Goal: Task Accomplishment & Management: Manage account settings

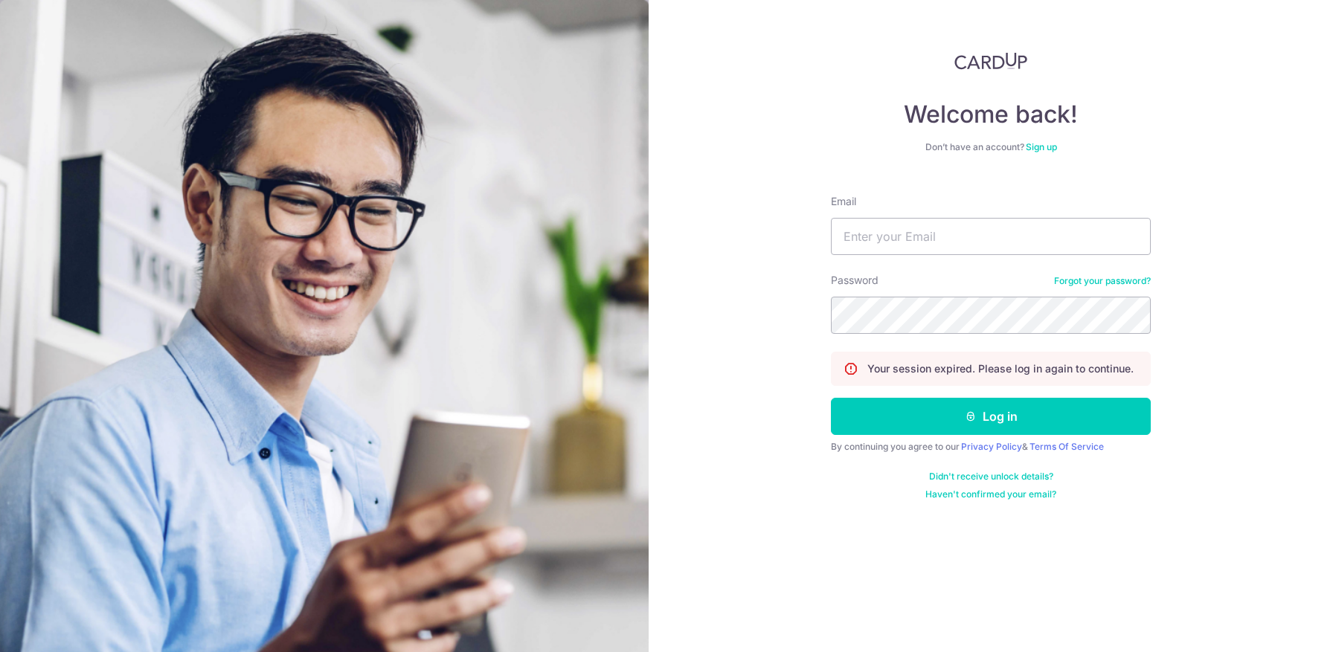
click at [889, 248] on input "Email" at bounding box center [991, 236] width 320 height 37
type input "[PERSON_NAME][EMAIL_ADDRESS][DOMAIN_NAME]"
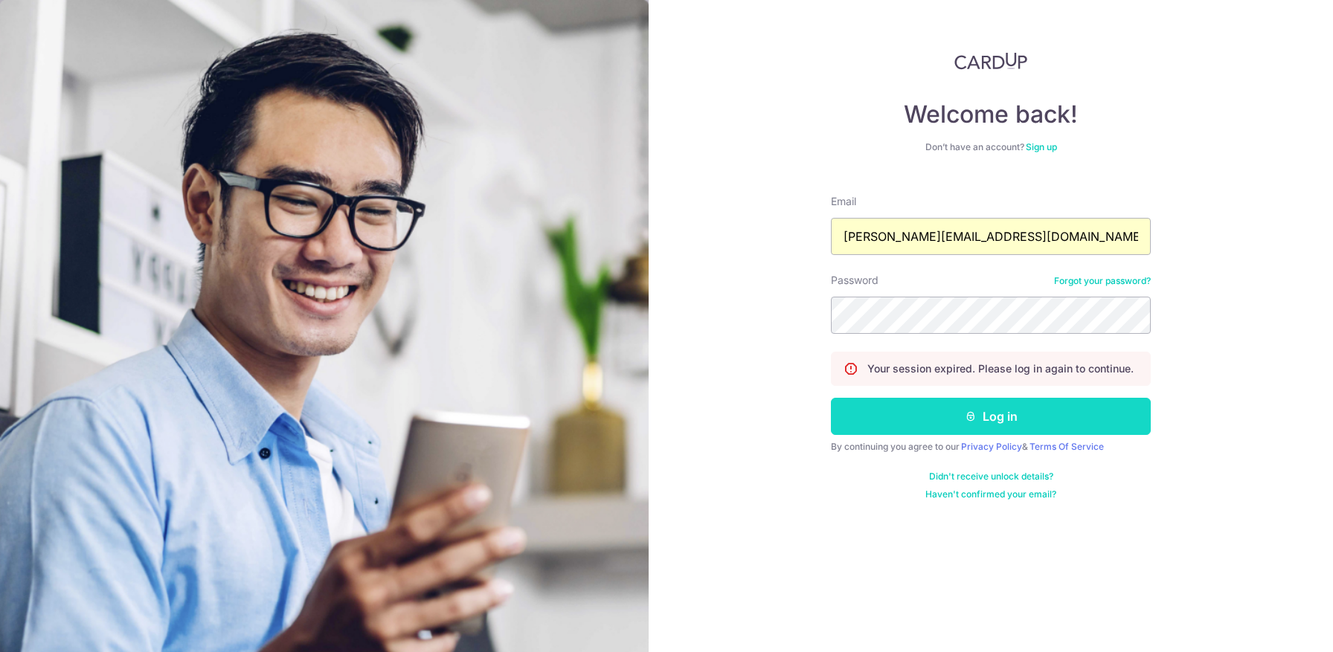
click at [941, 417] on button "Log in" at bounding box center [991, 416] width 320 height 37
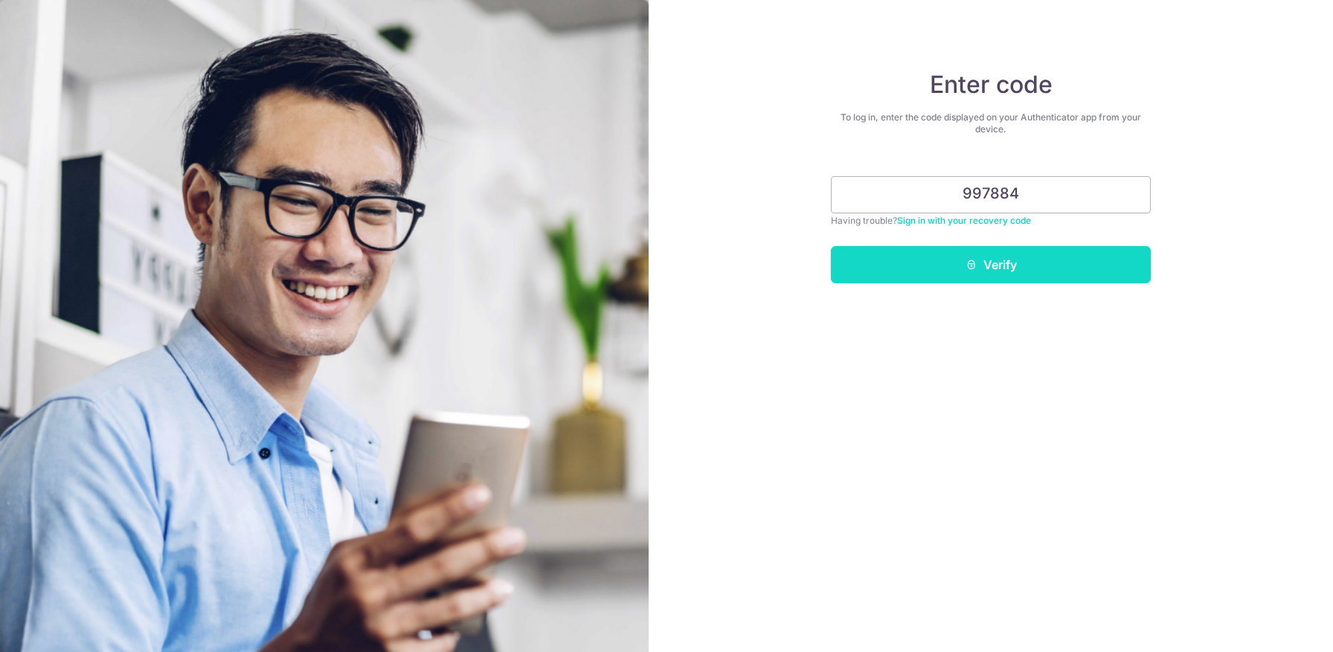
type input "997884"
click at [1034, 280] on button "Verify" at bounding box center [991, 264] width 320 height 37
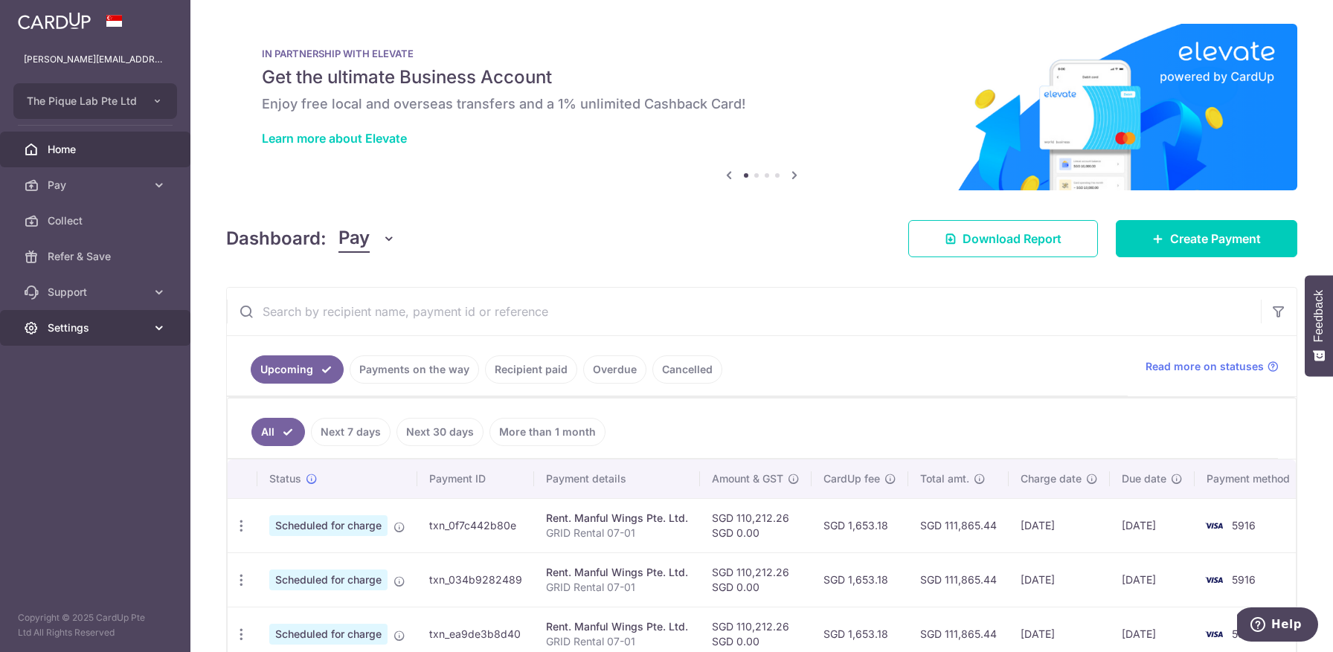
click at [111, 330] on span "Settings" at bounding box center [97, 328] width 98 height 15
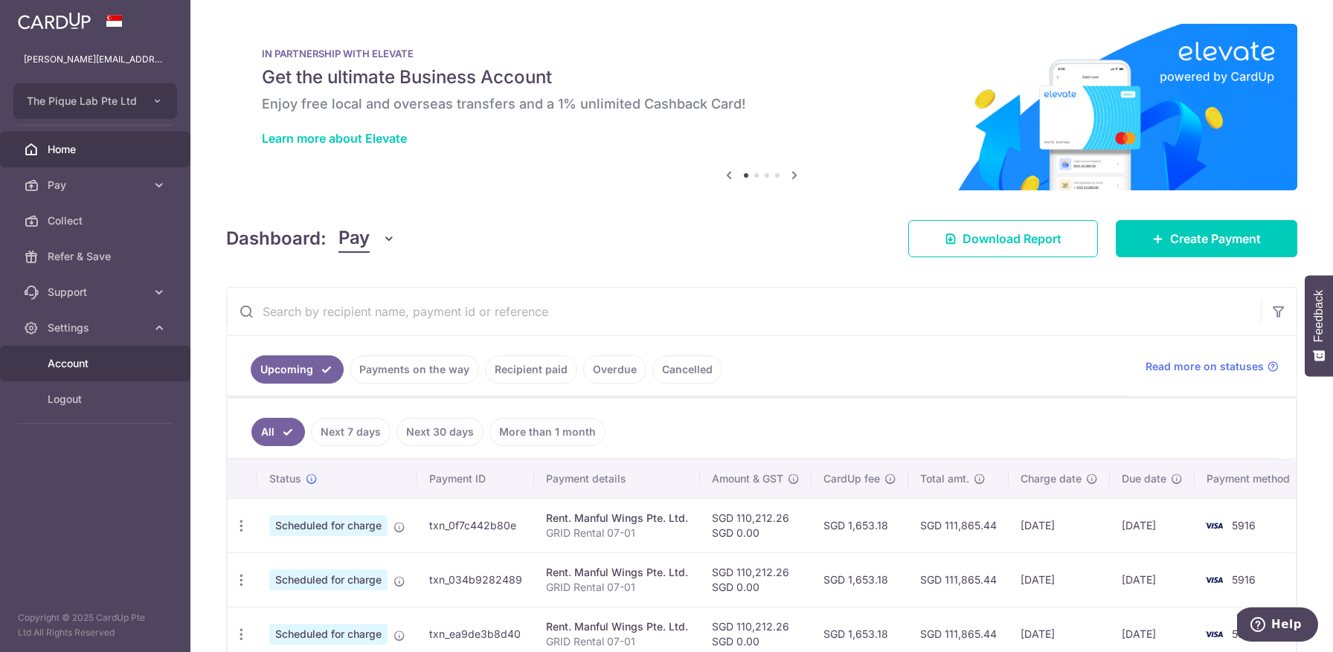
click at [104, 362] on span "Account" at bounding box center [97, 363] width 98 height 15
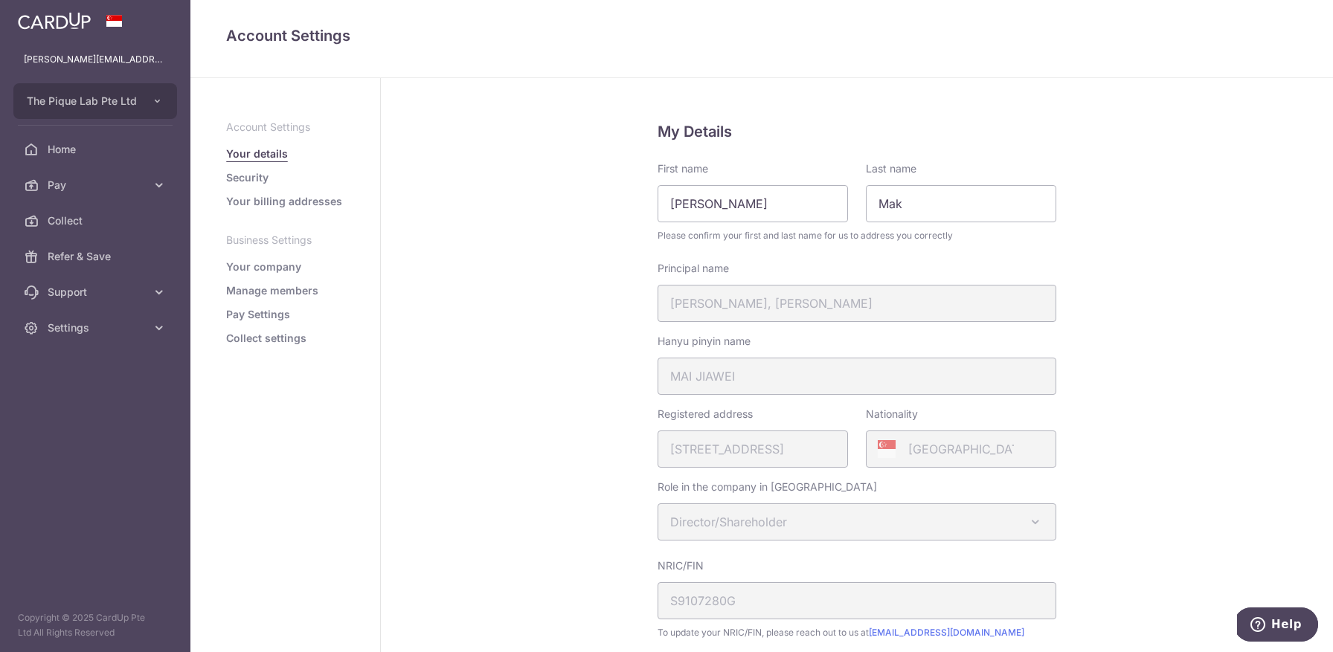
click at [286, 291] on link "Manage members" at bounding box center [272, 290] width 92 height 15
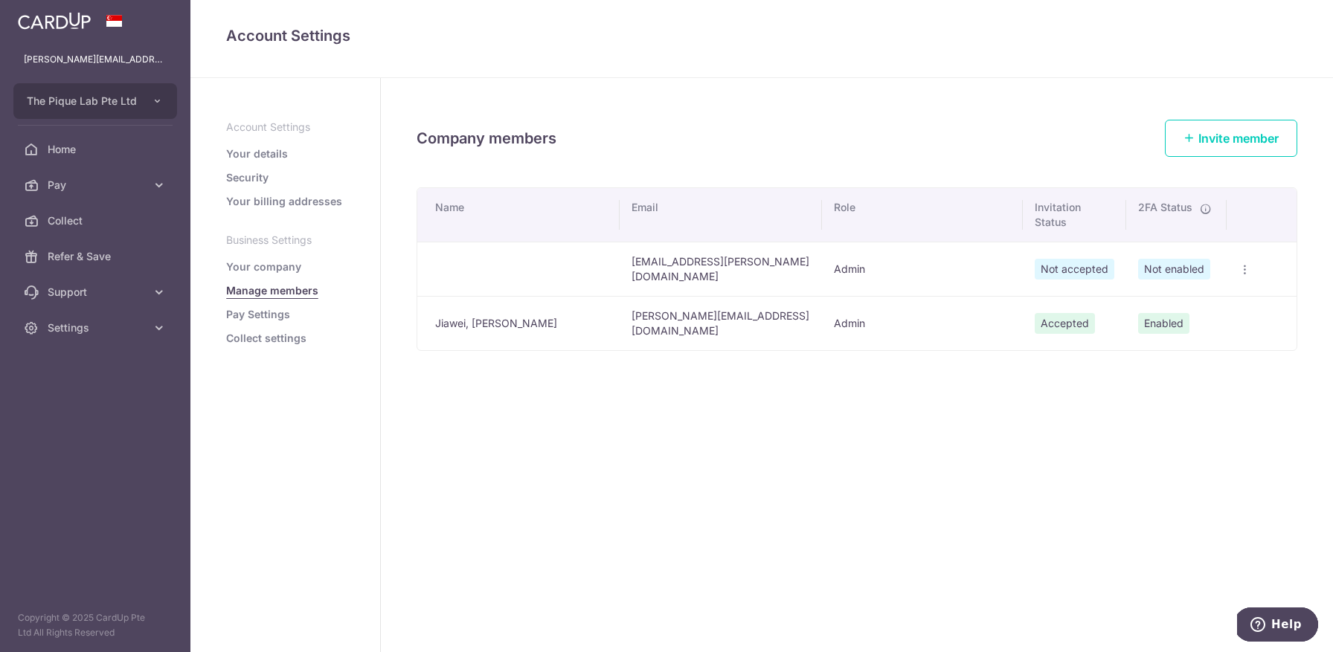
click at [1056, 264] on span "Not accepted" at bounding box center [1075, 269] width 80 height 21
click at [736, 262] on td "may.lee@thepiquelab.com" at bounding box center [721, 269] width 202 height 54
click at [1087, 259] on span "Not accepted" at bounding box center [1075, 269] width 80 height 21
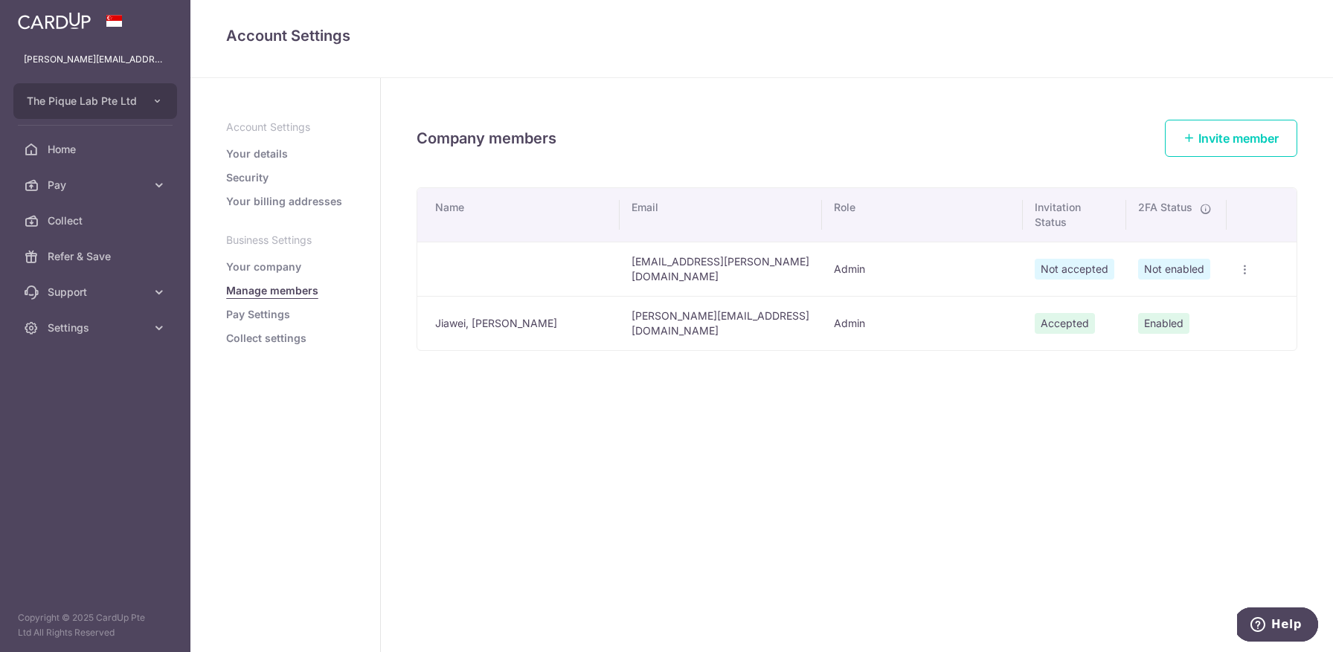
click at [1251, 269] on td "Resend Invite Edit Member Delete member" at bounding box center [1262, 269] width 70 height 54
click at [1243, 267] on icon "button" at bounding box center [1245, 270] width 12 height 12
click at [1195, 296] on span "Resend Invite" at bounding box center [1187, 304] width 101 height 18
